Goal: Task Accomplishment & Management: Complete application form

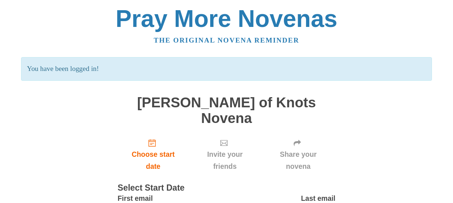
scroll to position [48, 0]
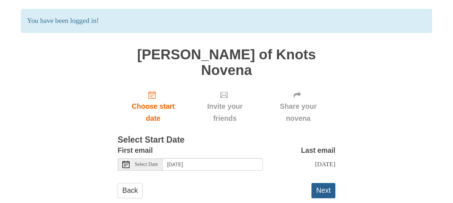
click at [324, 183] on button "Next" at bounding box center [324, 190] width 24 height 15
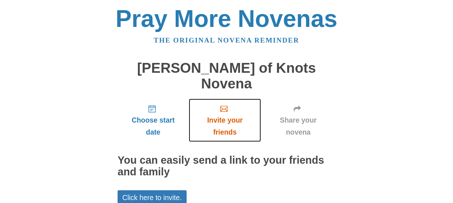
click at [220, 116] on span "Invite your friends" at bounding box center [225, 126] width 58 height 24
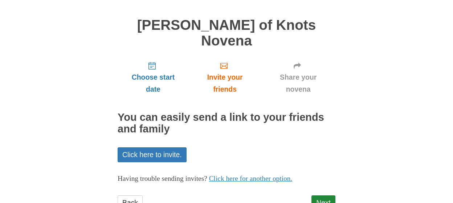
scroll to position [17, 0]
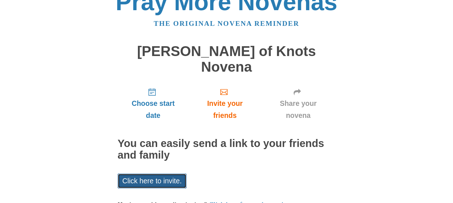
click at [146, 173] on link "Click here to invite." at bounding box center [152, 180] width 69 height 15
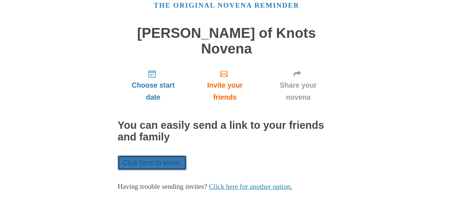
scroll to position [55, 0]
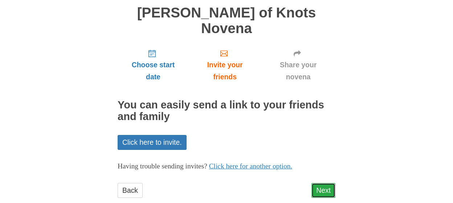
click at [324, 183] on link "Next" at bounding box center [324, 190] width 24 height 15
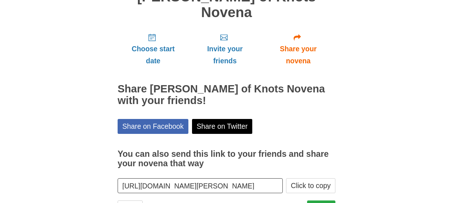
scroll to position [88, 0]
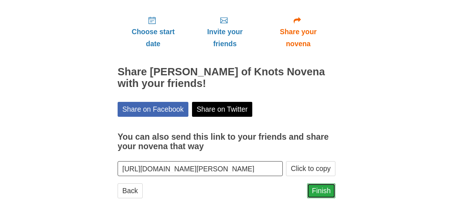
click at [324, 183] on link "Finish" at bounding box center [321, 190] width 28 height 15
